Goal: Check status: Check status

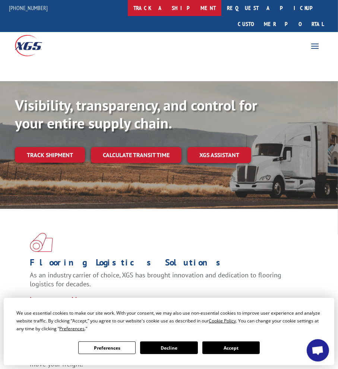
click at [178, 6] on link "track a shipment" at bounding box center [175, 8] width 94 height 16
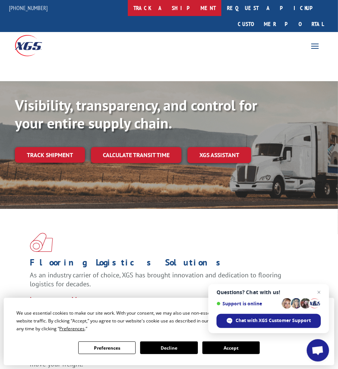
click at [194, 10] on link "track a shipment" at bounding box center [175, 8] width 94 height 16
click at [196, 9] on link "track a shipment" at bounding box center [175, 8] width 94 height 16
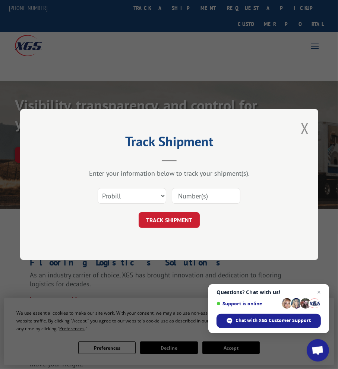
click at [211, 204] on div "Select category... Probill BOL PO" at bounding box center [169, 196] width 224 height 25
click at [207, 202] on input at bounding box center [206, 196] width 69 height 16
paste input "15989660"
type input "15989660"
click at [182, 213] on button "TRACK SHIPMENT" at bounding box center [169, 221] width 61 height 16
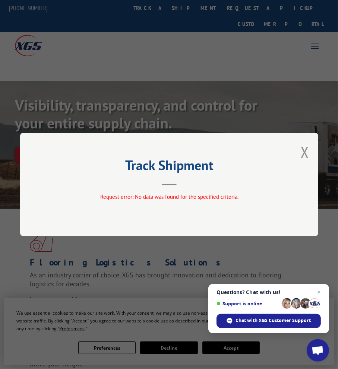
click at [251, 45] on div "Track Shipment Request error: No data was found for the specified criteria." at bounding box center [169, 184] width 338 height 369
drag, startPoint x: 148, startPoint y: 61, endPoint x: 121, endPoint y: 5, distance: 62.2
click at [148, 59] on div "Track Shipment Request error: No data was found for the specified criteria." at bounding box center [169, 184] width 338 height 369
